Goal: Information Seeking & Learning: Find specific fact

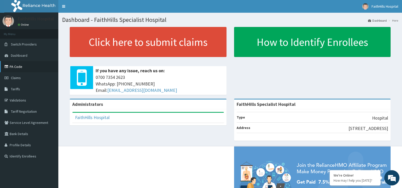
click at [28, 64] on link "PA Code" at bounding box center [29, 66] width 58 height 11
click at [16, 90] on span "Tariffs" at bounding box center [15, 89] width 9 height 5
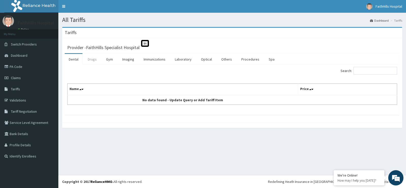
click at [92, 59] on link "Drugs" at bounding box center [92, 59] width 17 height 11
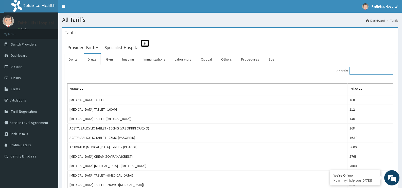
click at [367, 70] on input "Search:" at bounding box center [372, 71] width 44 height 8
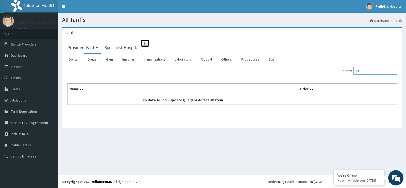
type input "C"
click at [95, 60] on link "Drugs" at bounding box center [92, 59] width 17 height 11
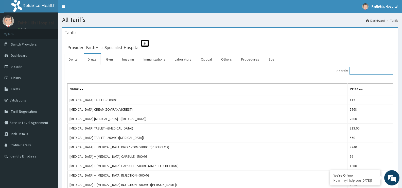
click at [371, 73] on input "Search:" at bounding box center [372, 71] width 44 height 8
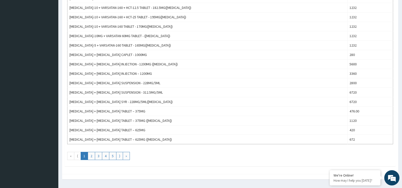
scroll to position [434, 0]
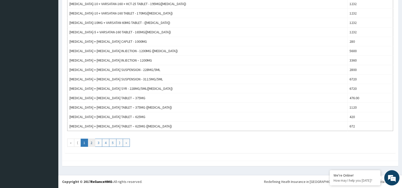
click at [90, 141] on link "2" at bounding box center [91, 142] width 7 height 8
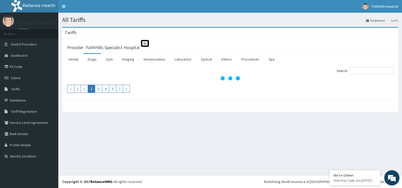
scroll to position [0, 0]
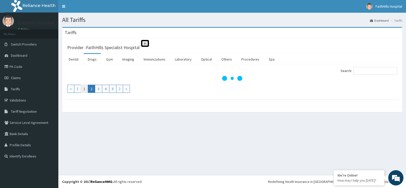
click at [82, 88] on link "1" at bounding box center [84, 89] width 7 height 8
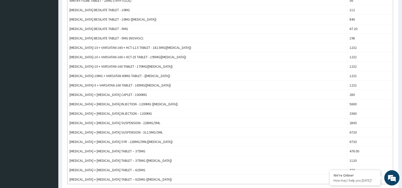
scroll to position [434, 0]
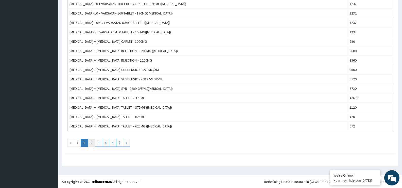
click at [90, 142] on link "2" at bounding box center [91, 142] width 7 height 8
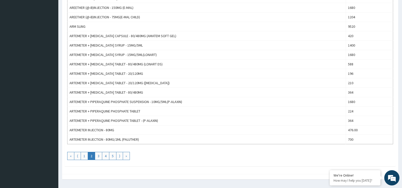
scroll to position [433, 0]
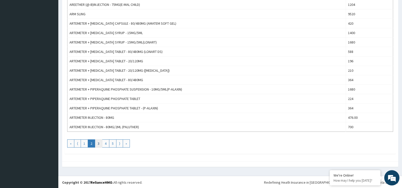
click at [98, 141] on link "3" at bounding box center [98, 143] width 7 height 8
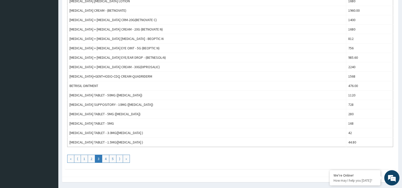
scroll to position [434, 0]
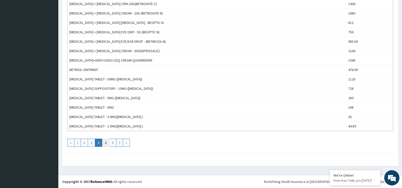
click at [105, 142] on link "4" at bounding box center [105, 142] width 7 height 8
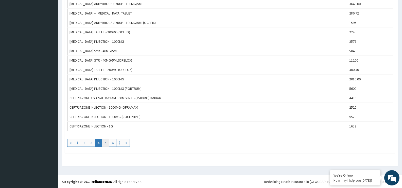
click at [105, 144] on link "5" at bounding box center [105, 142] width 7 height 8
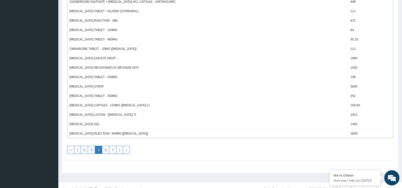
scroll to position [428, 0]
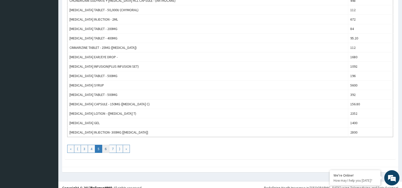
click at [104, 148] on link "6" at bounding box center [105, 148] width 7 height 8
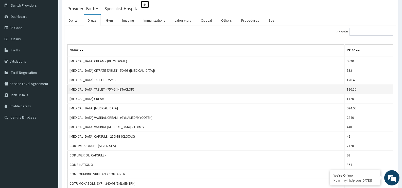
scroll to position [43, 0]
